Goal: Task Accomplishment & Management: Use online tool/utility

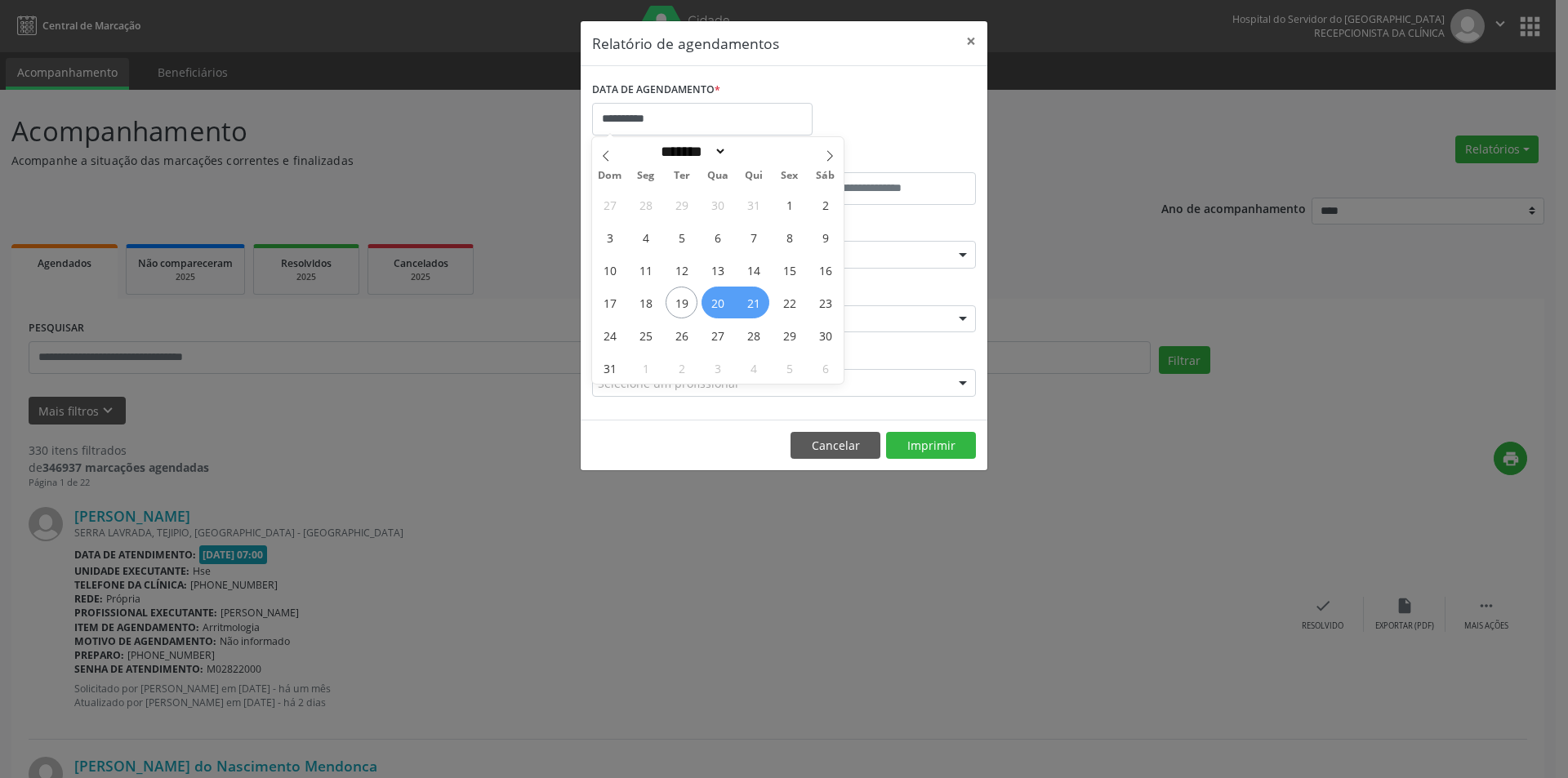
click at [723, 307] on span "20" at bounding box center [717, 302] width 32 height 32
click at [723, 307] on div "Hse" at bounding box center [784, 319] width 384 height 28
click at [720, 303] on div "CLÍNICA * Hse Hse Nenhum resultado encontrado para: " " Não há nenhuma opção pa…" at bounding box center [784, 312] width 392 height 64
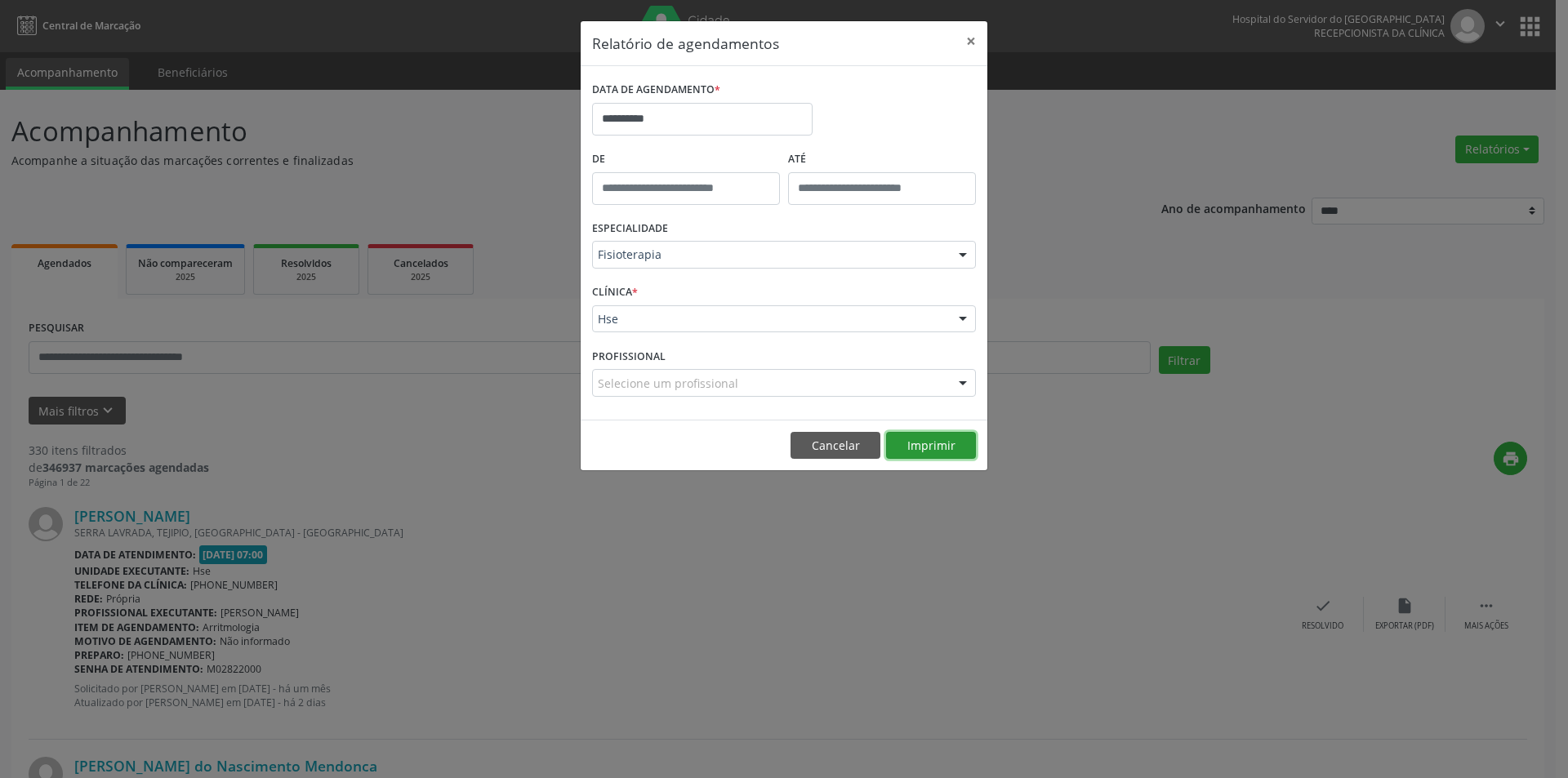
click at [923, 445] on button "Imprimir" at bounding box center [931, 446] width 90 height 28
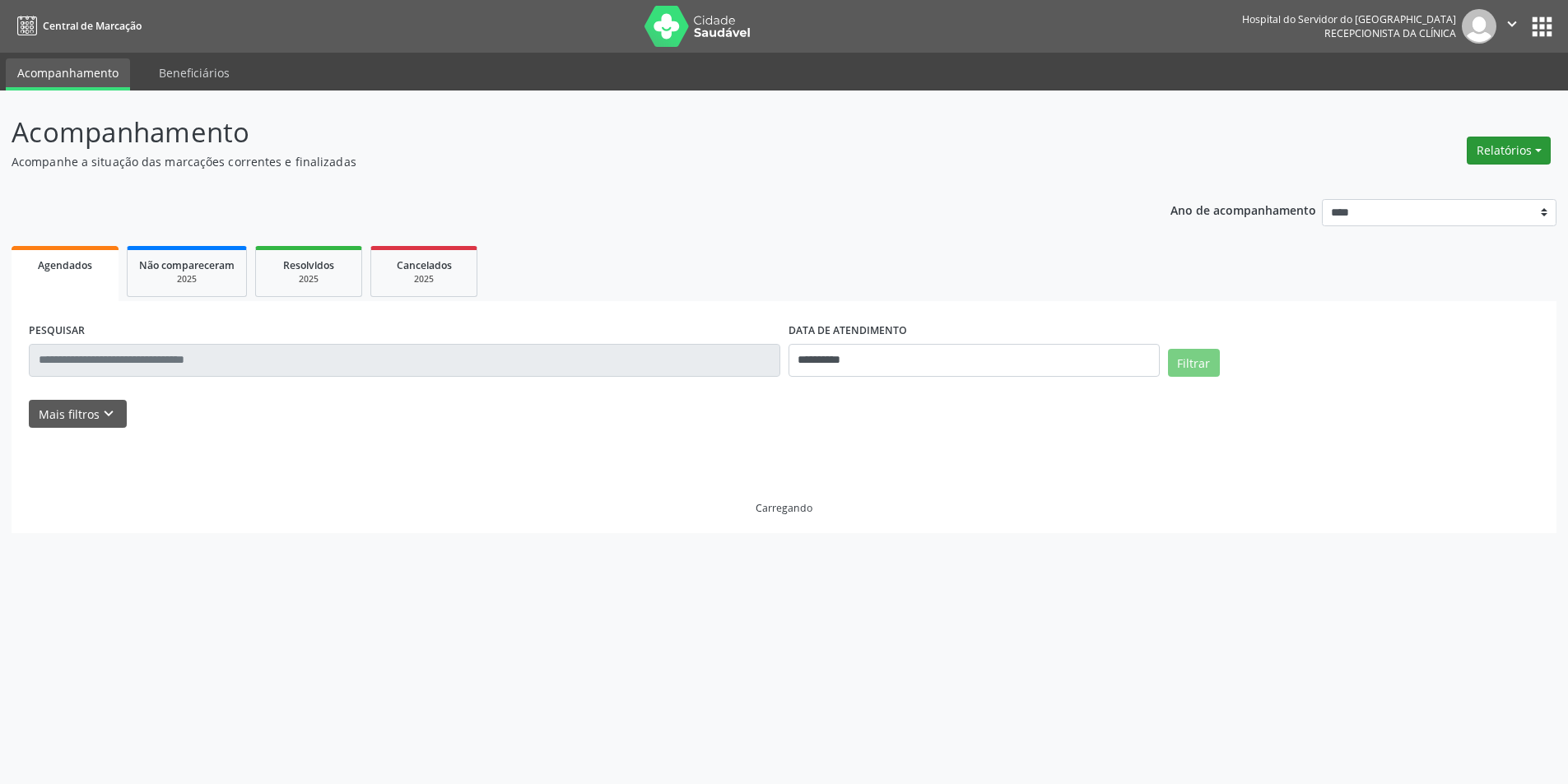
click at [1497, 153] on button "Relatórios" at bounding box center [1509, 151] width 84 height 28
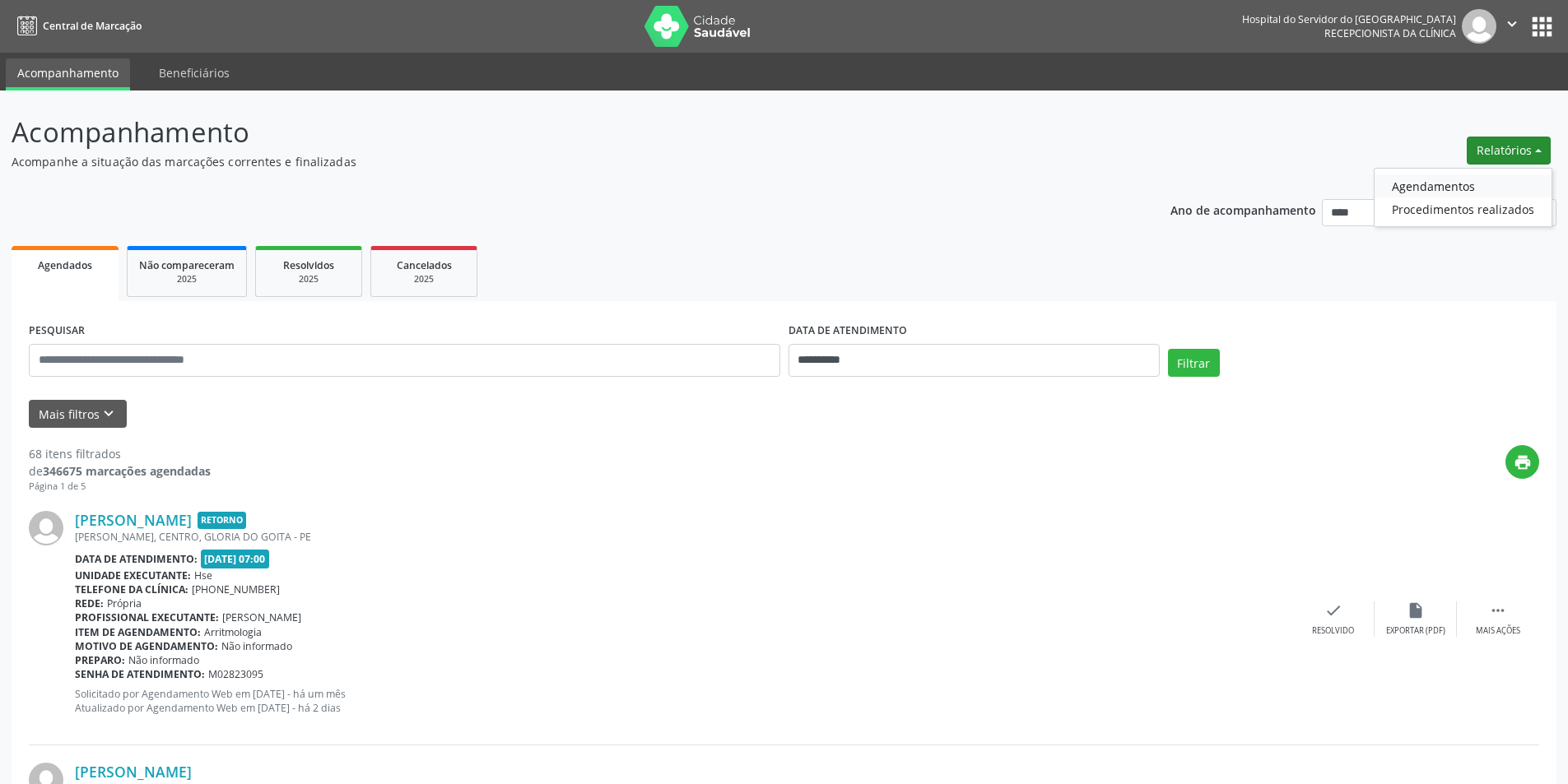
click at [1469, 185] on link "Agendamentos" at bounding box center [1463, 186] width 177 height 23
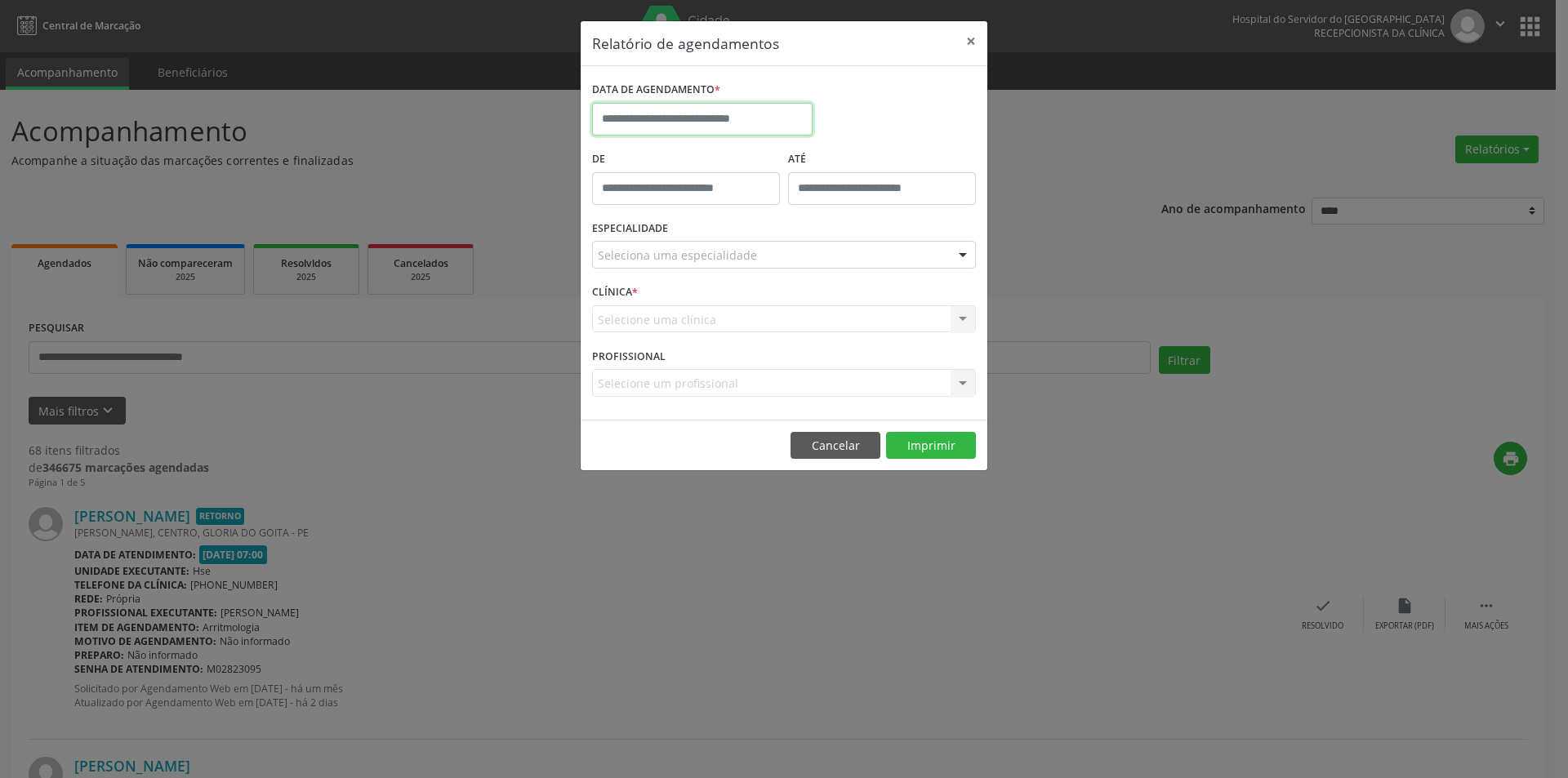
click at [640, 117] on input "text" at bounding box center [702, 119] width 221 height 32
click at [720, 304] on span "20" at bounding box center [717, 302] width 32 height 32
type input "**********"
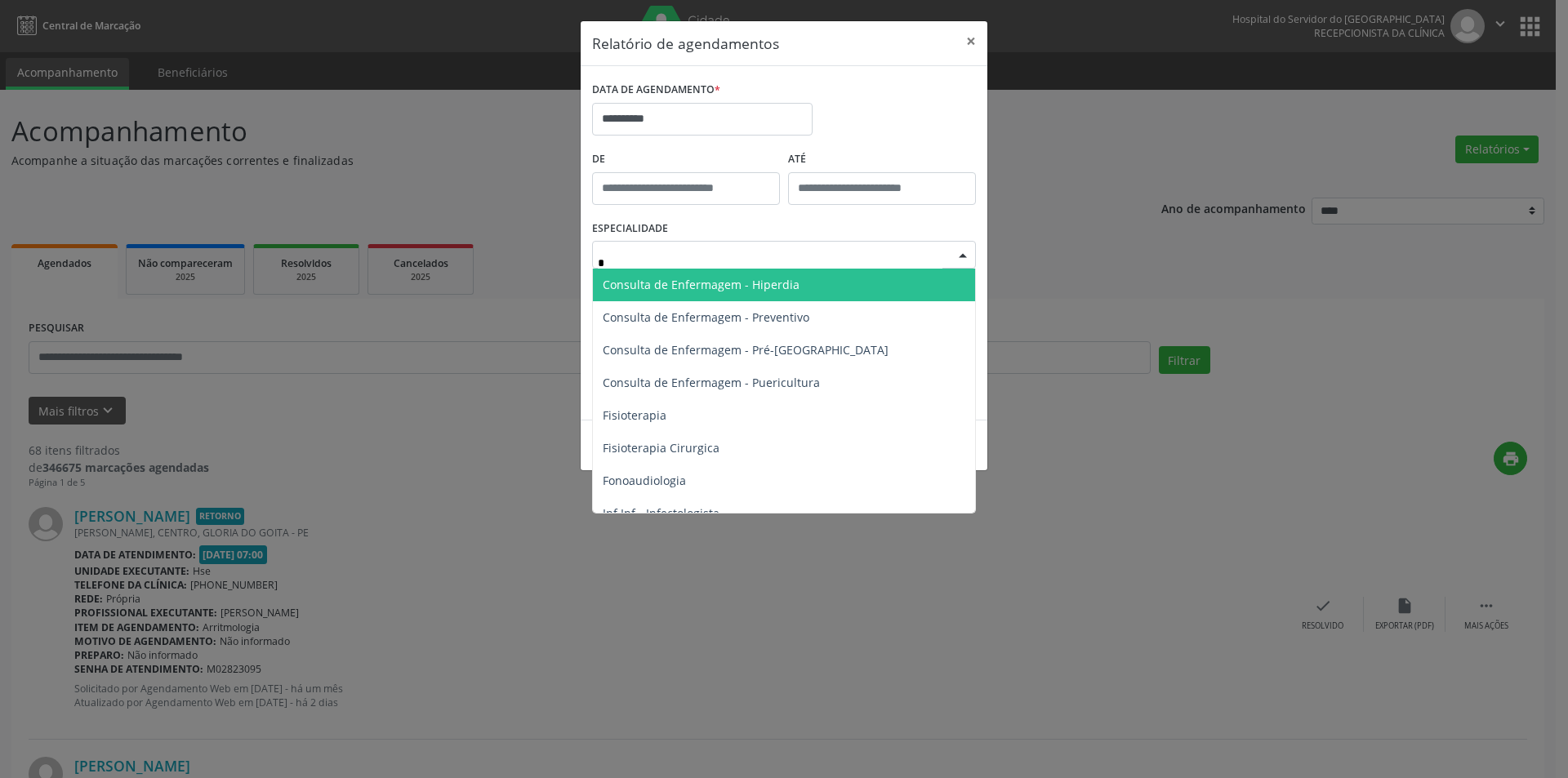
type input "**"
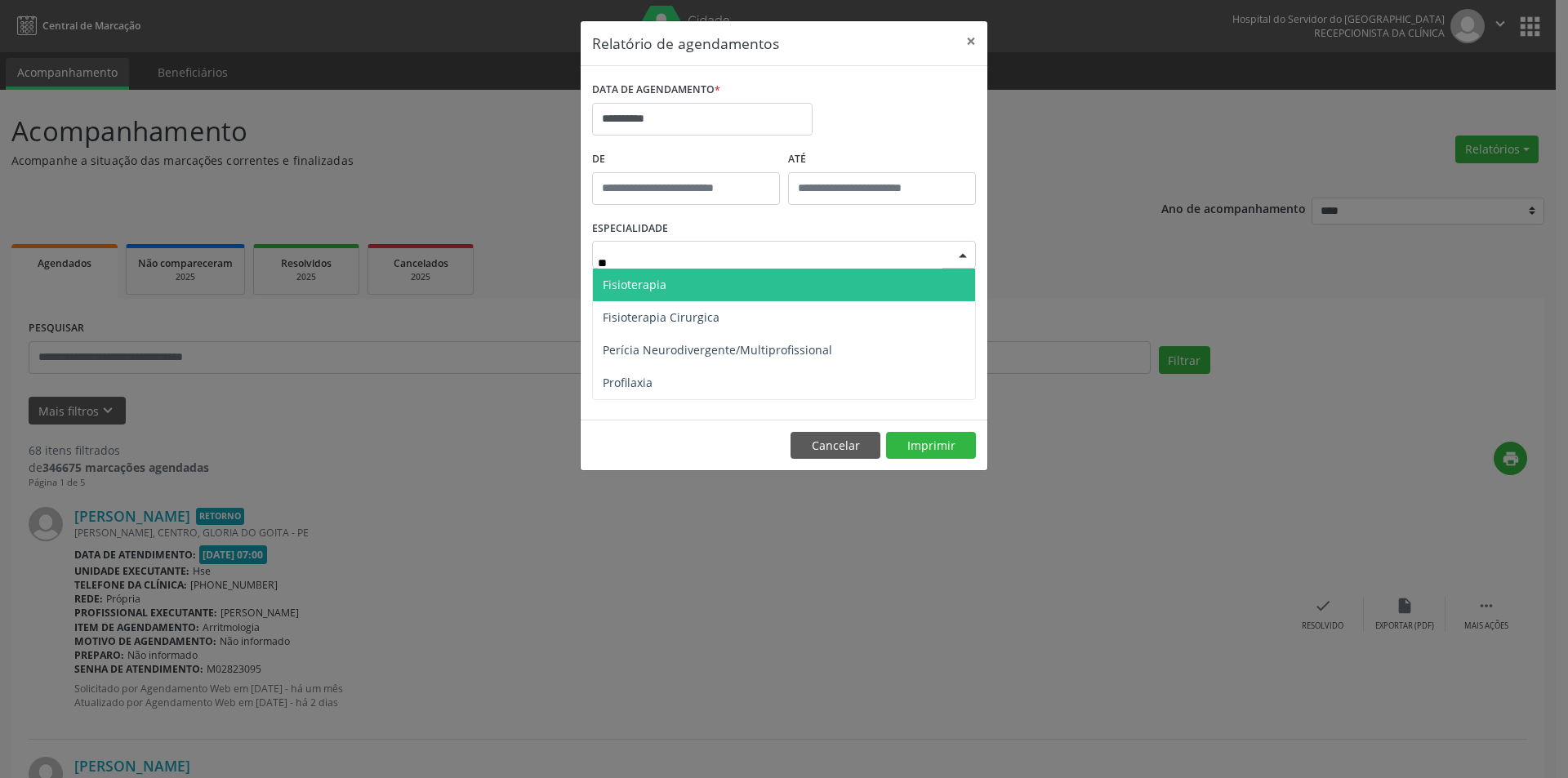
click at [729, 274] on span "Fisioterapia" at bounding box center [784, 284] width 383 height 32
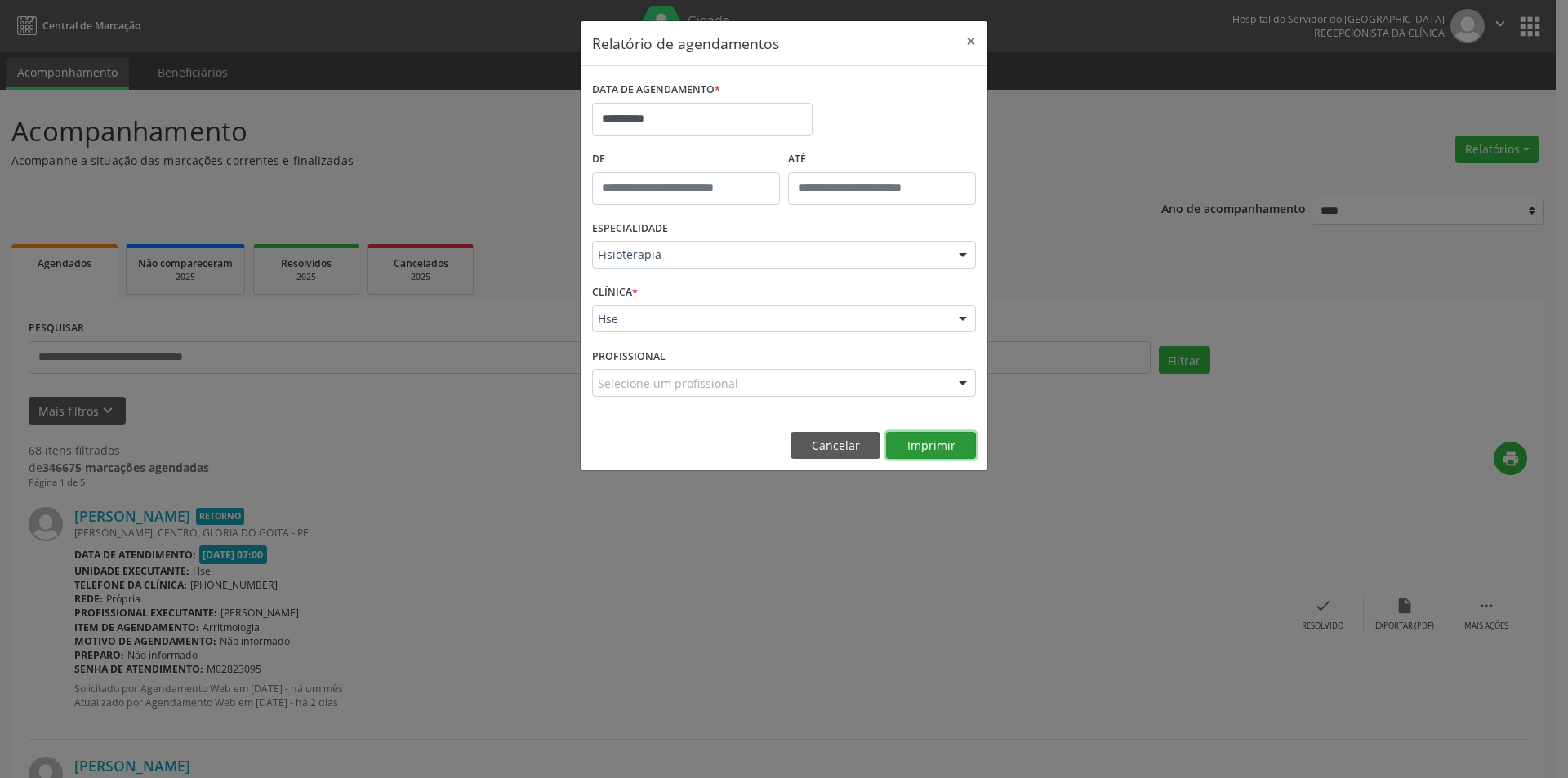
click at [925, 446] on button "Imprimir" at bounding box center [931, 446] width 90 height 28
